Goal: Transaction & Acquisition: Purchase product/service

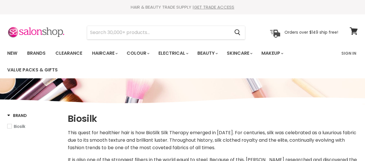
select select "manual"
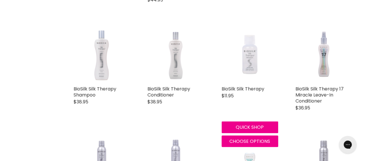
scroll to position [462, 0]
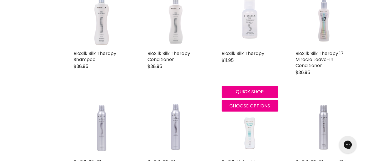
click at [252, 35] on img "Main content" at bounding box center [250, 19] width 36 height 57
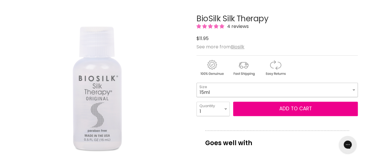
click at [353, 88] on select "15ml 67ml 167ml 355ml 1L" at bounding box center [277, 90] width 161 height 14
click at [197, 83] on select "15ml 67ml 167ml 355ml 1L" at bounding box center [277, 90] width 161 height 14
select select "167ml"
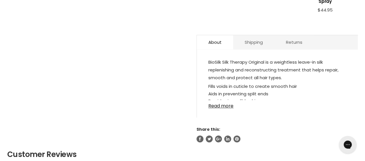
scroll to position [321, 0]
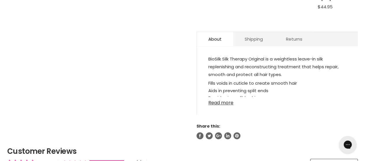
click at [226, 97] on link "Read more" at bounding box center [277, 101] width 138 height 9
